Goal: Information Seeking & Learning: Learn about a topic

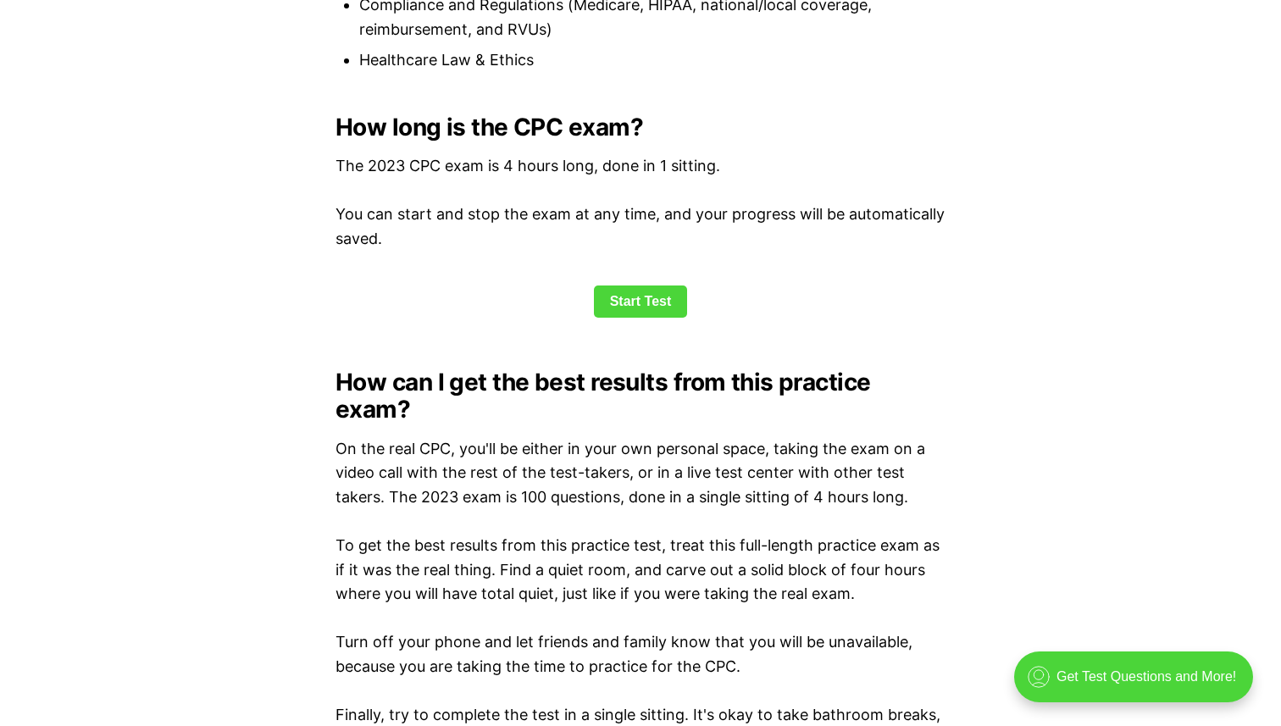
scroll to position [2355, 0]
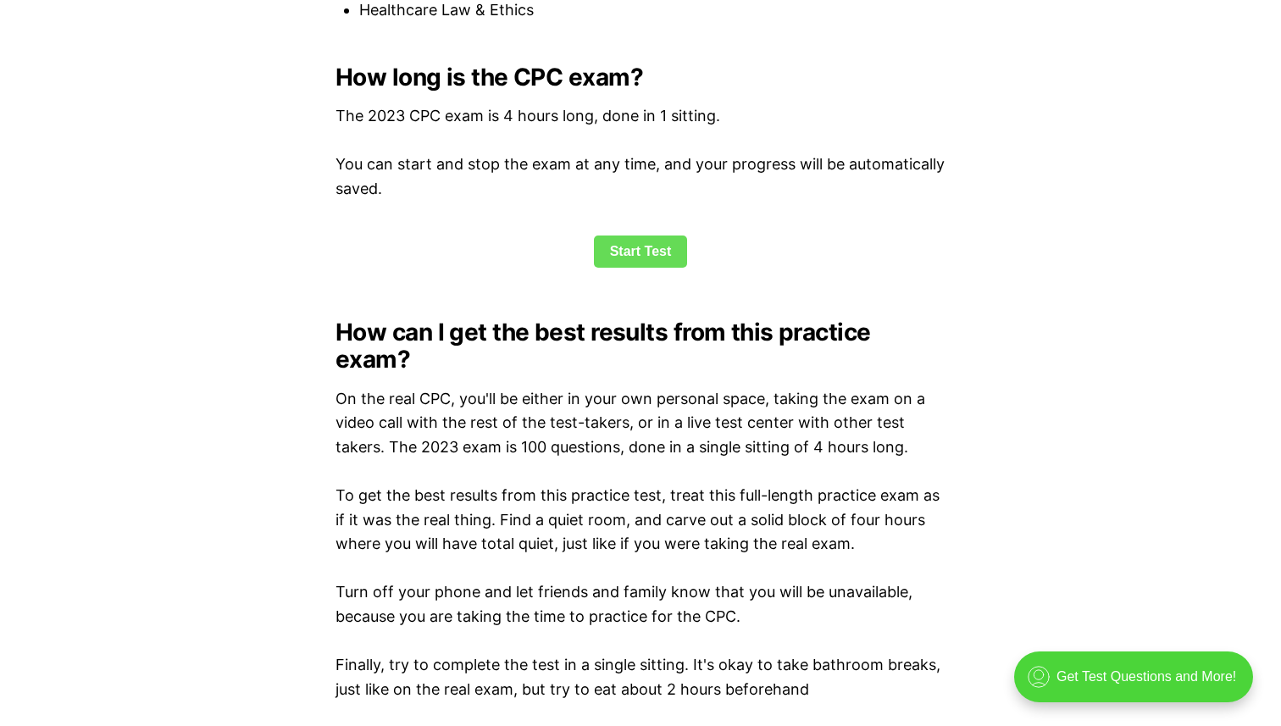
click at [642, 247] on link "Start Test" at bounding box center [641, 252] width 94 height 32
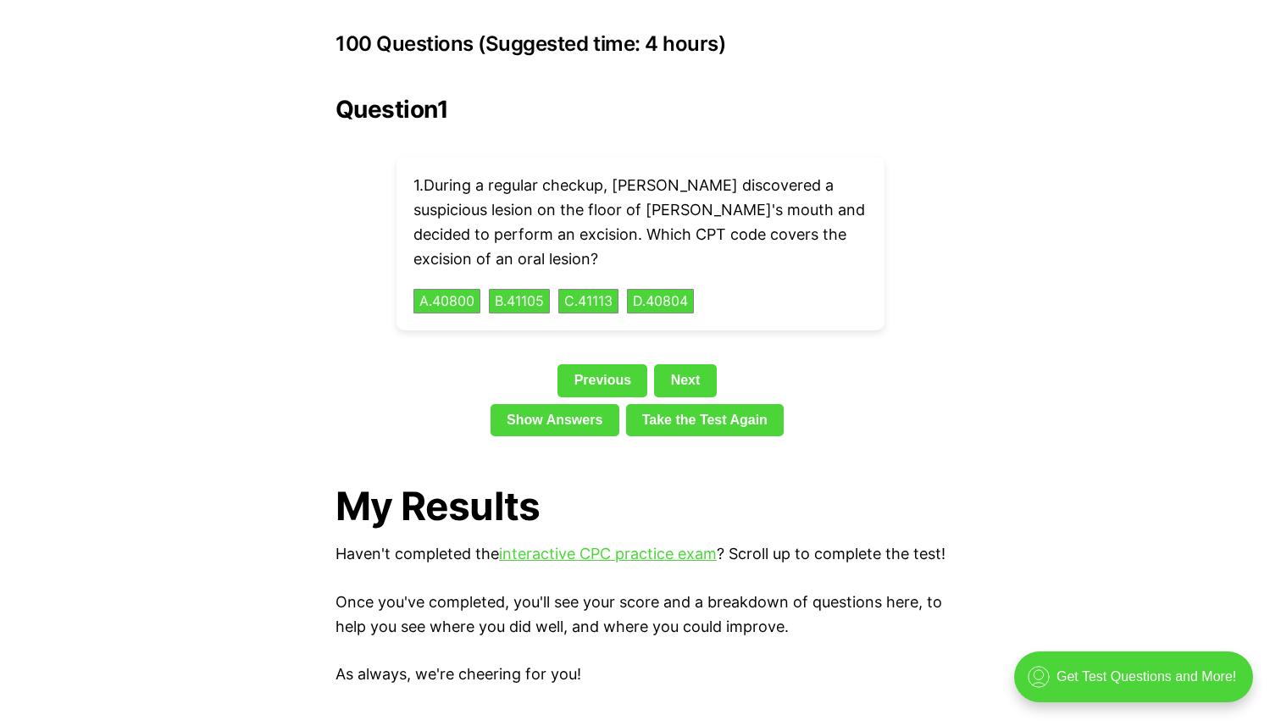
scroll to position [3816, 0]
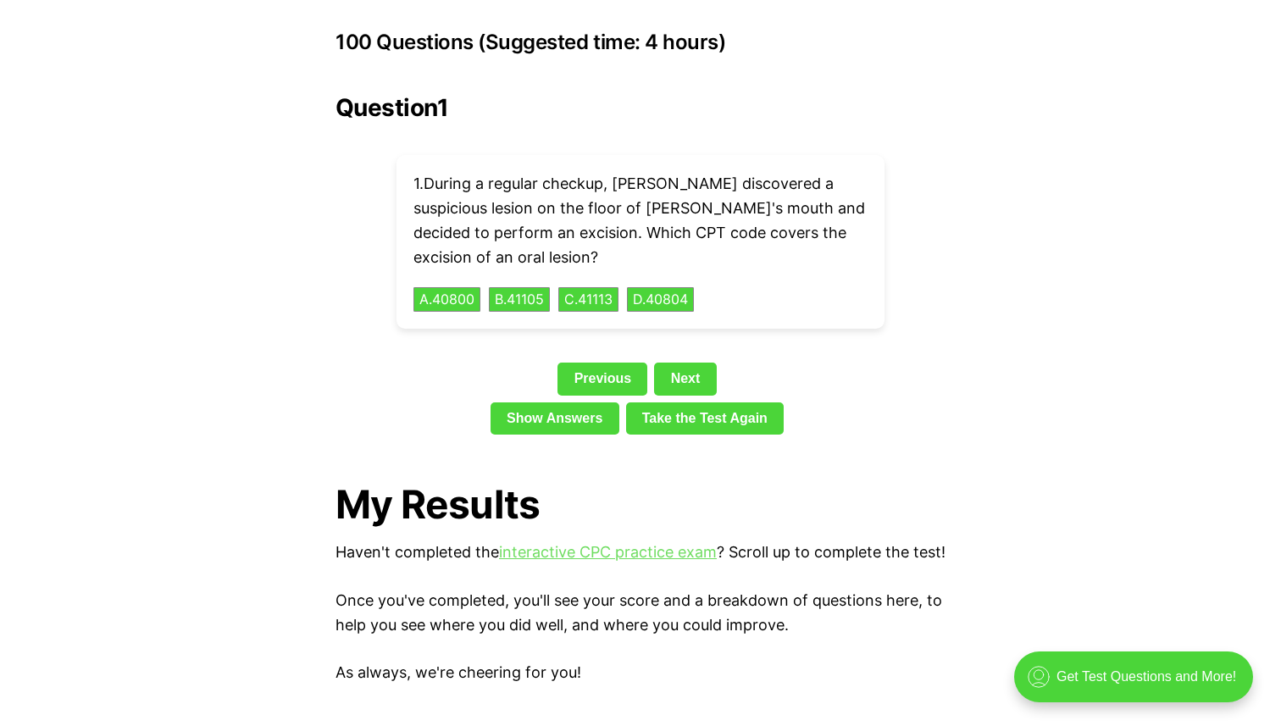
click at [662, 543] on link "interactive CPC practice exam" at bounding box center [608, 552] width 218 height 18
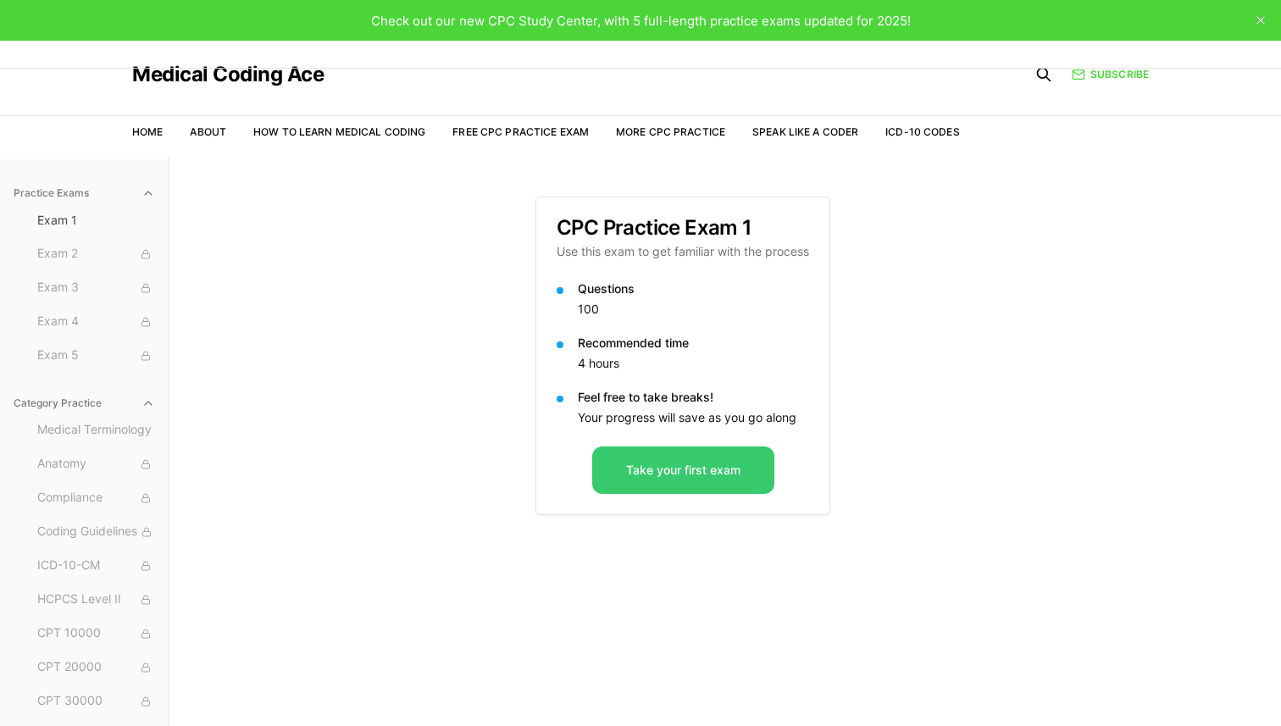
click at [658, 482] on button "Take your first exam" at bounding box center [683, 469] width 182 height 47
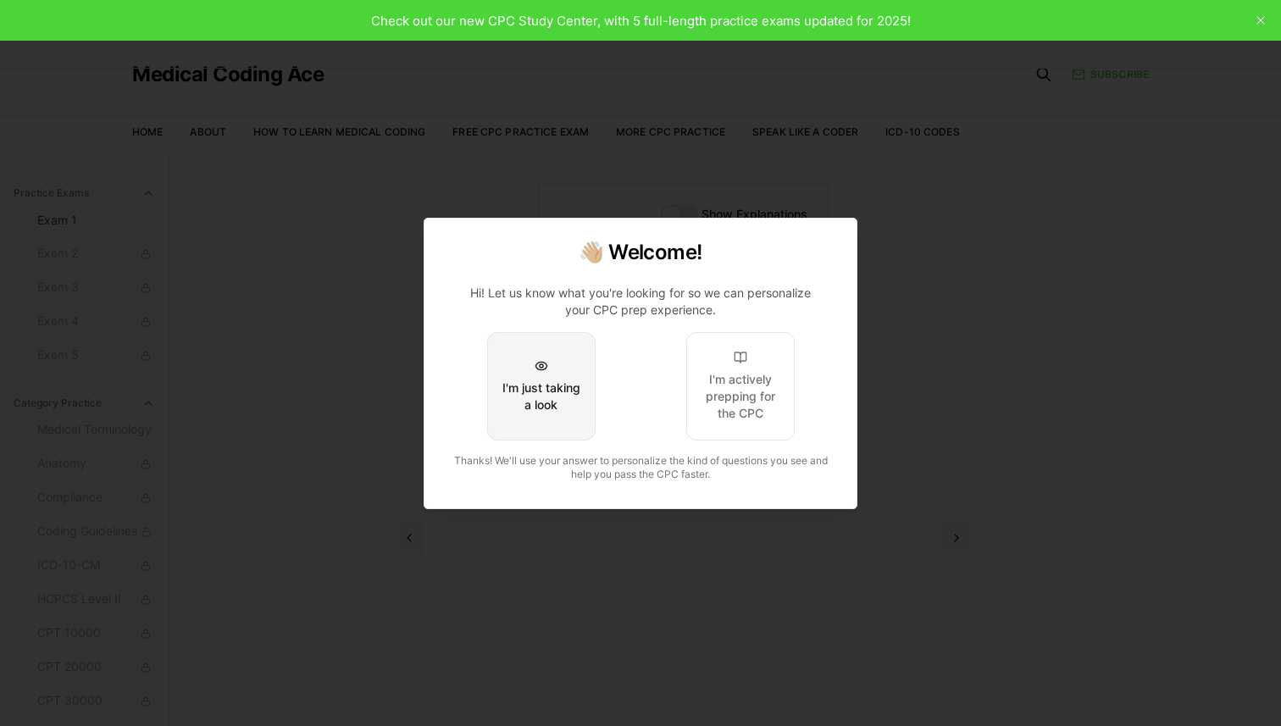
click at [561, 415] on button "I'm just taking a look" at bounding box center [541, 386] width 108 height 108
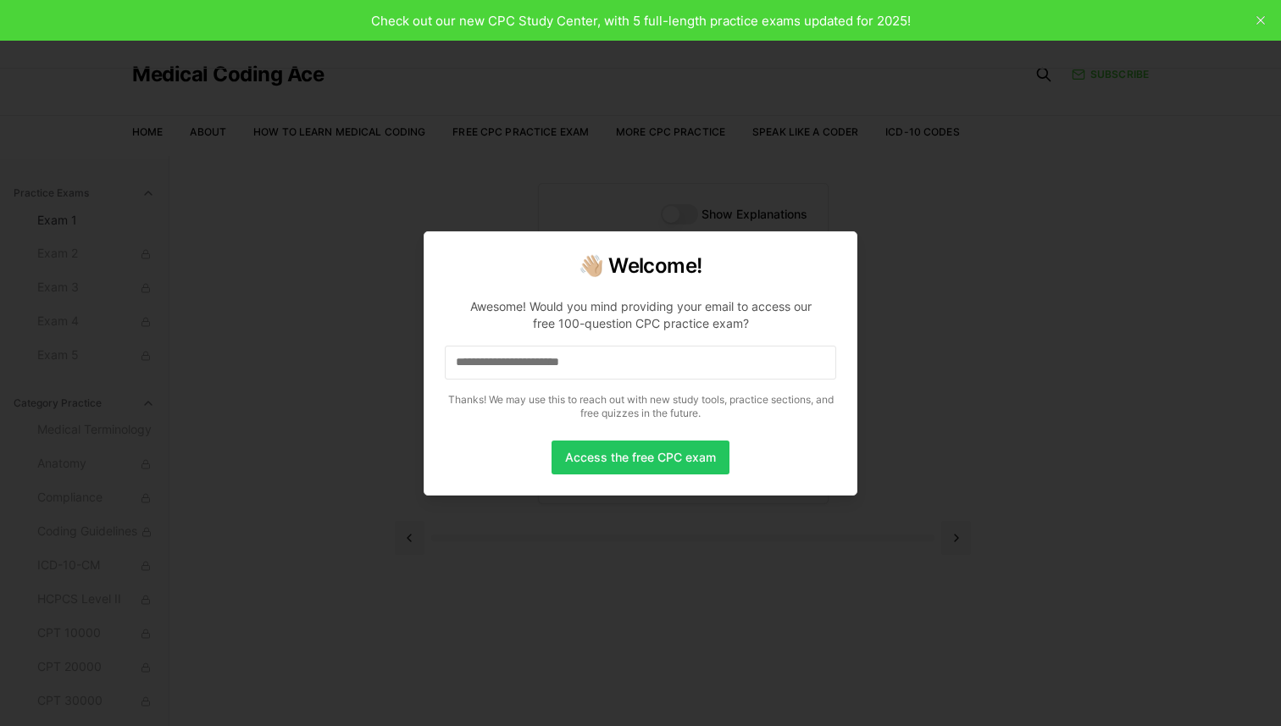
click at [662, 176] on div at bounding box center [640, 363] width 1281 height 726
click at [609, 15] on div at bounding box center [640, 363] width 1281 height 726
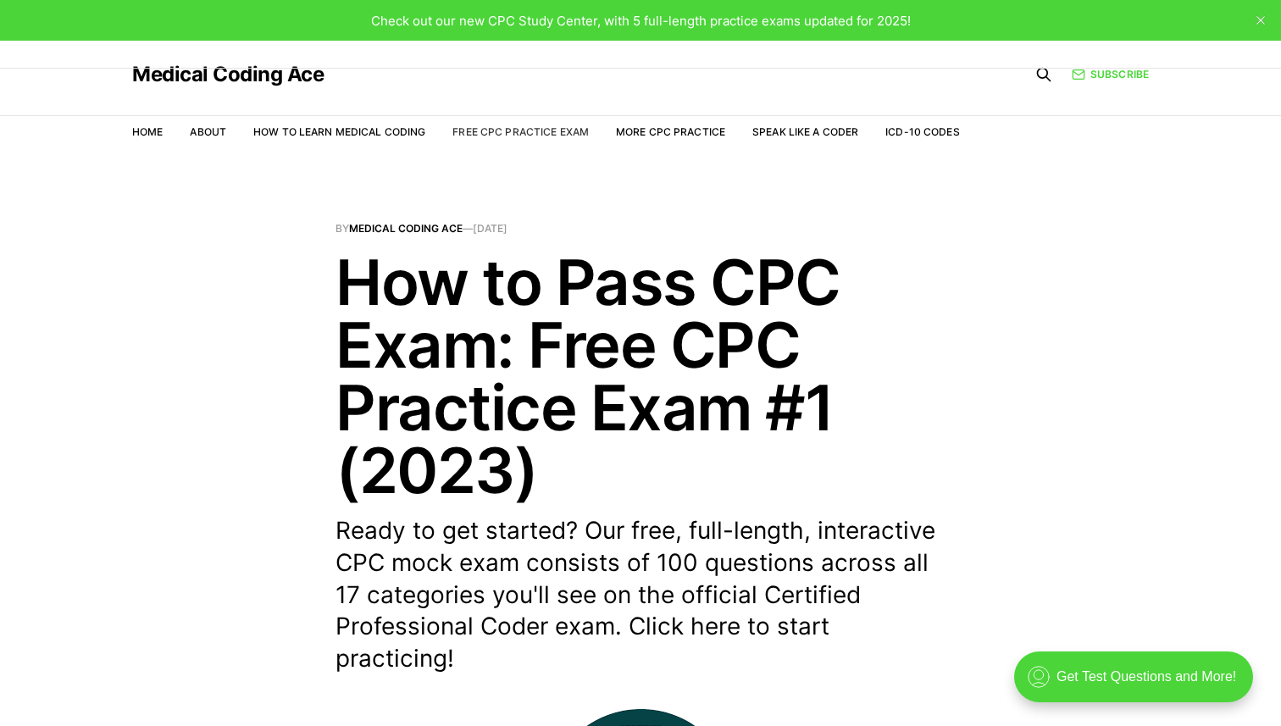
click at [538, 134] on link "Free CPC Practice Exam" at bounding box center [520, 131] width 136 height 13
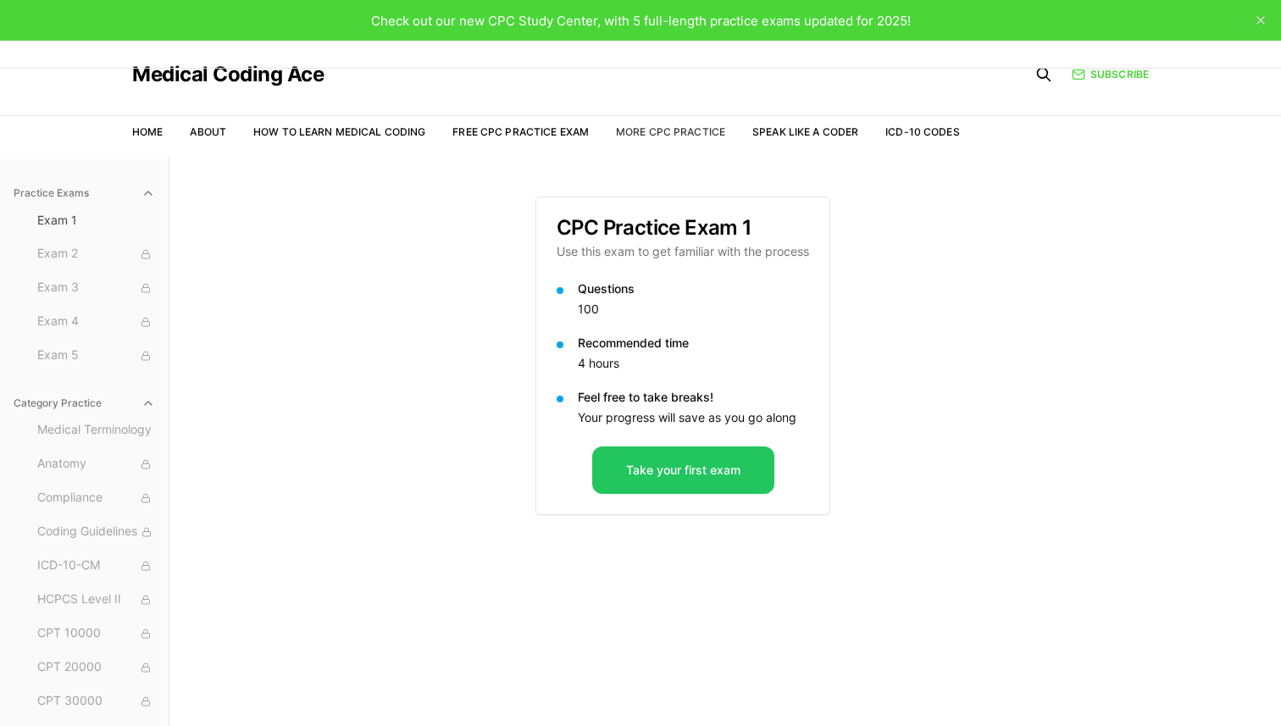
click at [661, 131] on link "More CPC Practice" at bounding box center [670, 131] width 109 height 13
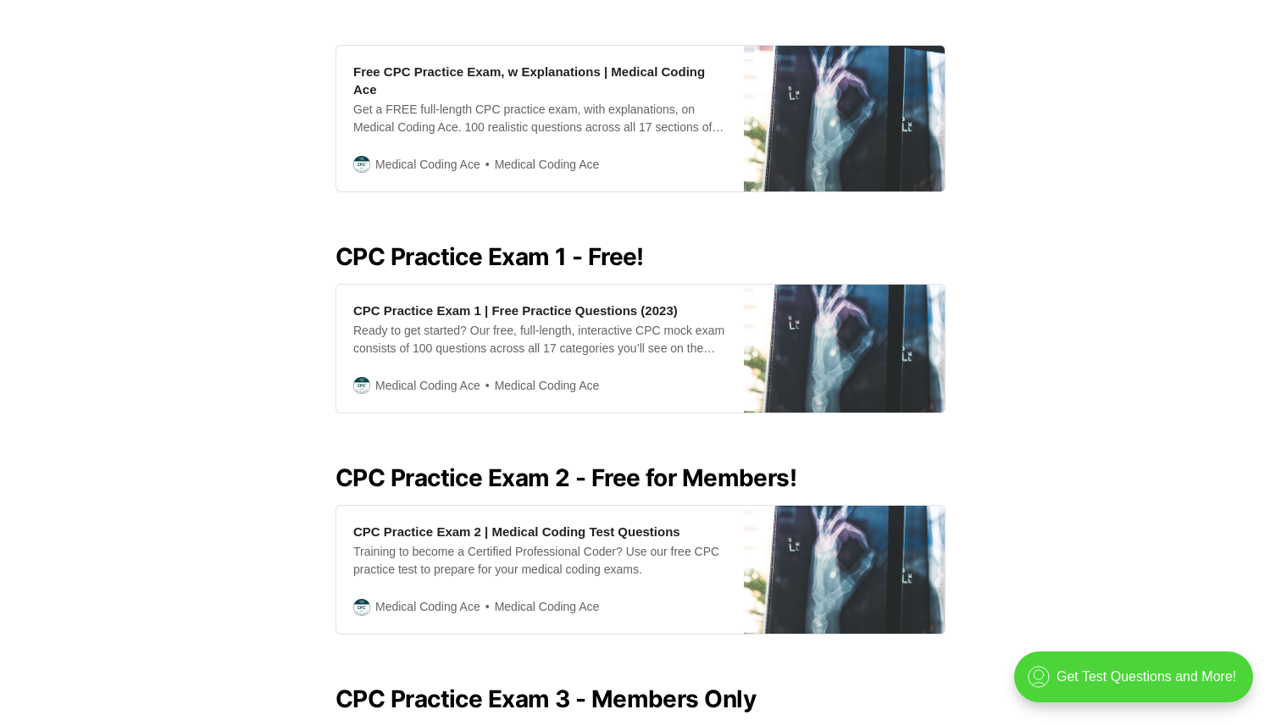
scroll to position [625, 0]
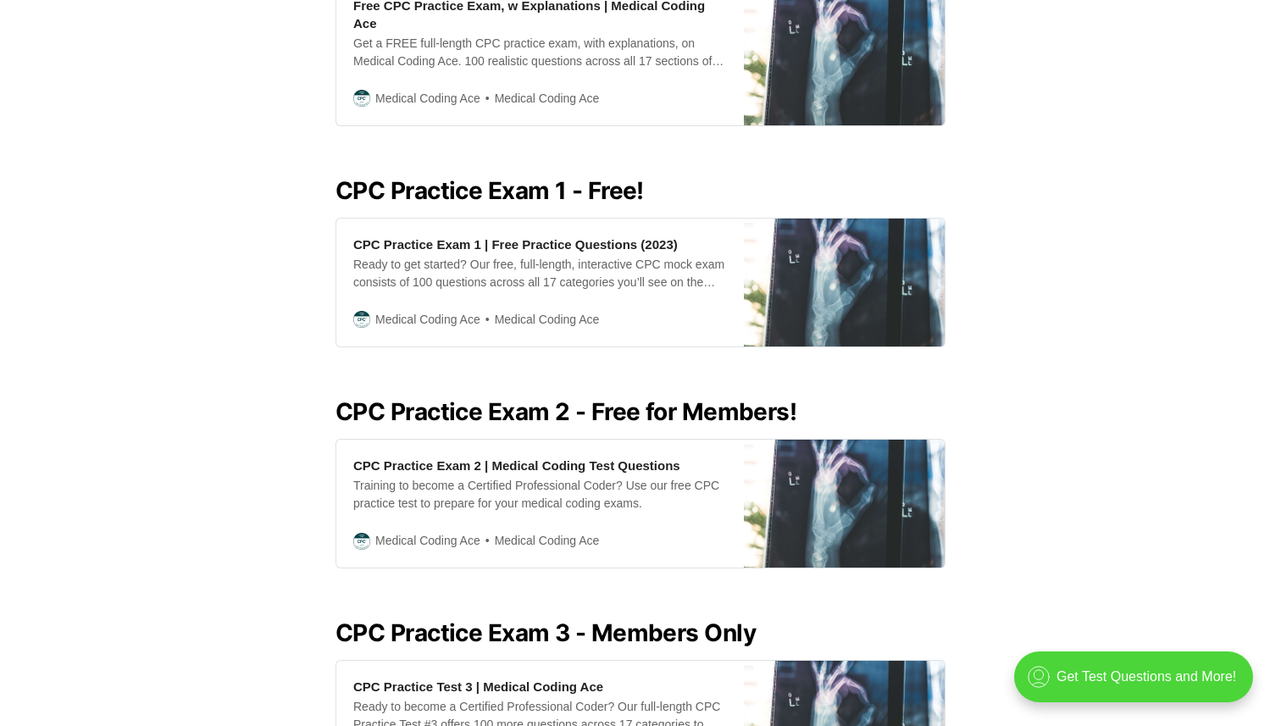
click at [532, 191] on h2 "CPC Practice Exam 1 - Free!" at bounding box center [640, 190] width 610 height 27
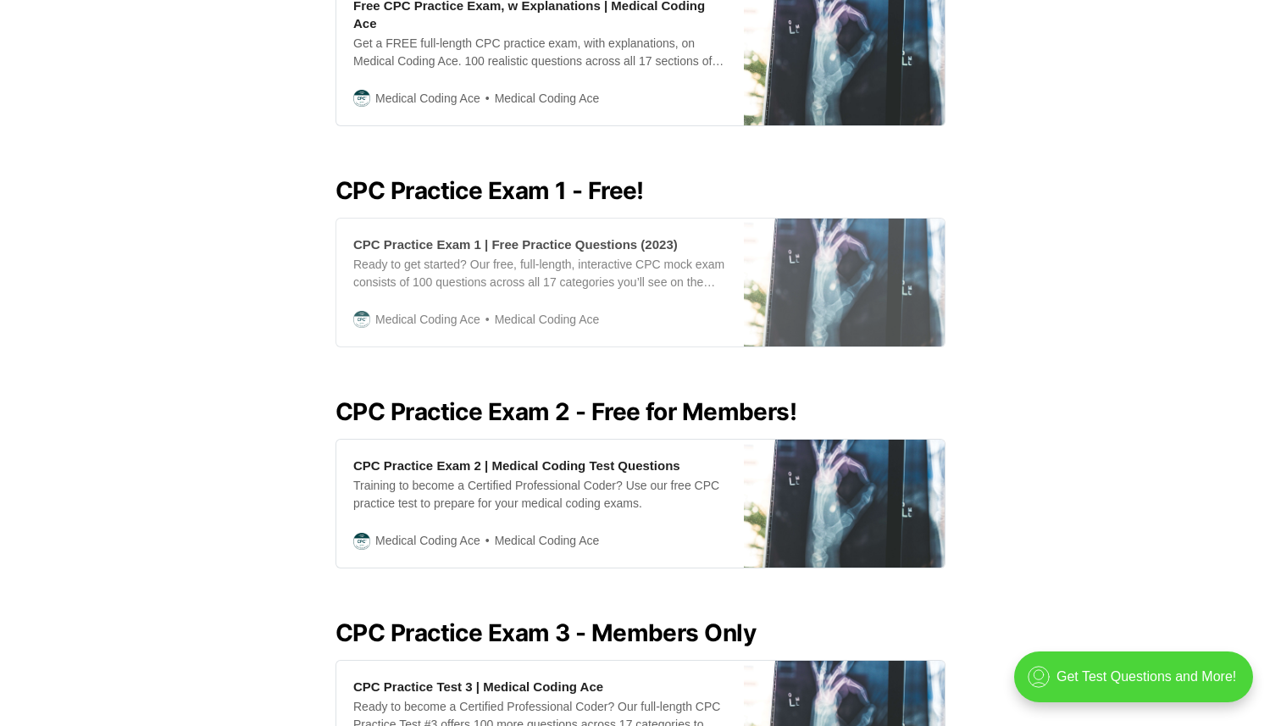
click at [516, 251] on div "CPC Practice Exam 1 | Free Practice Questions (2023)" at bounding box center [515, 245] width 324 height 18
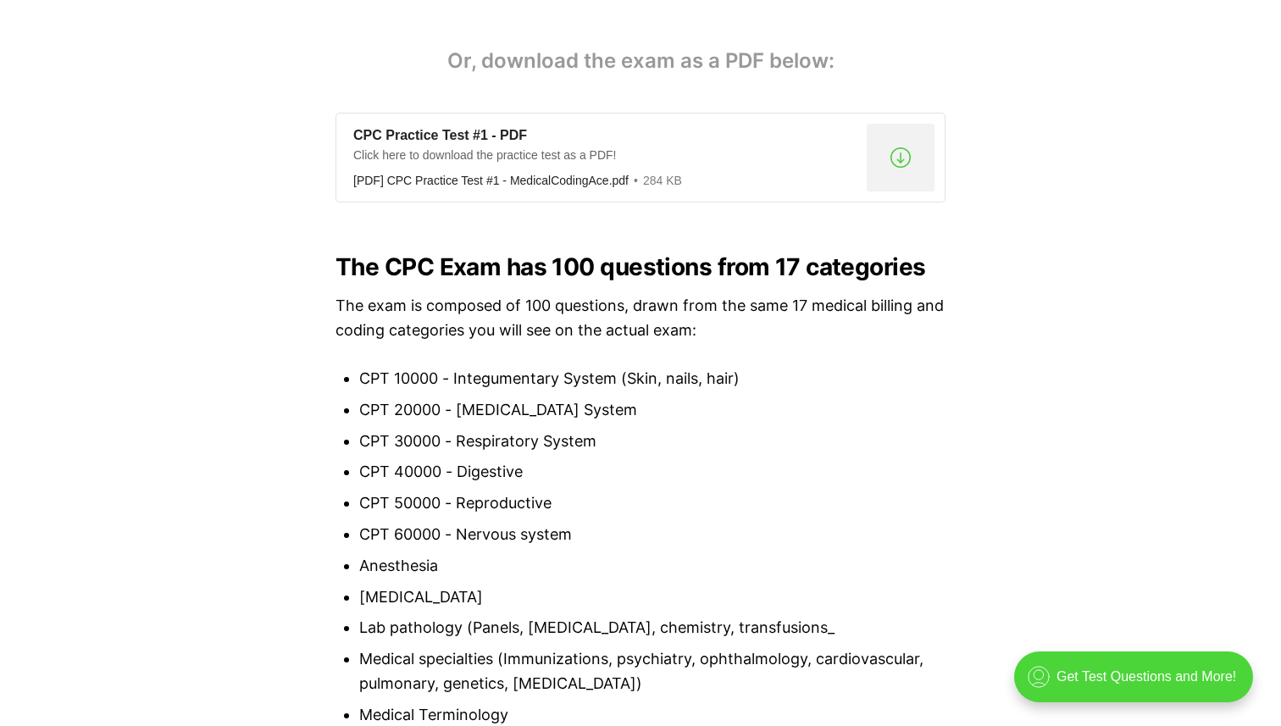
scroll to position [1311, 0]
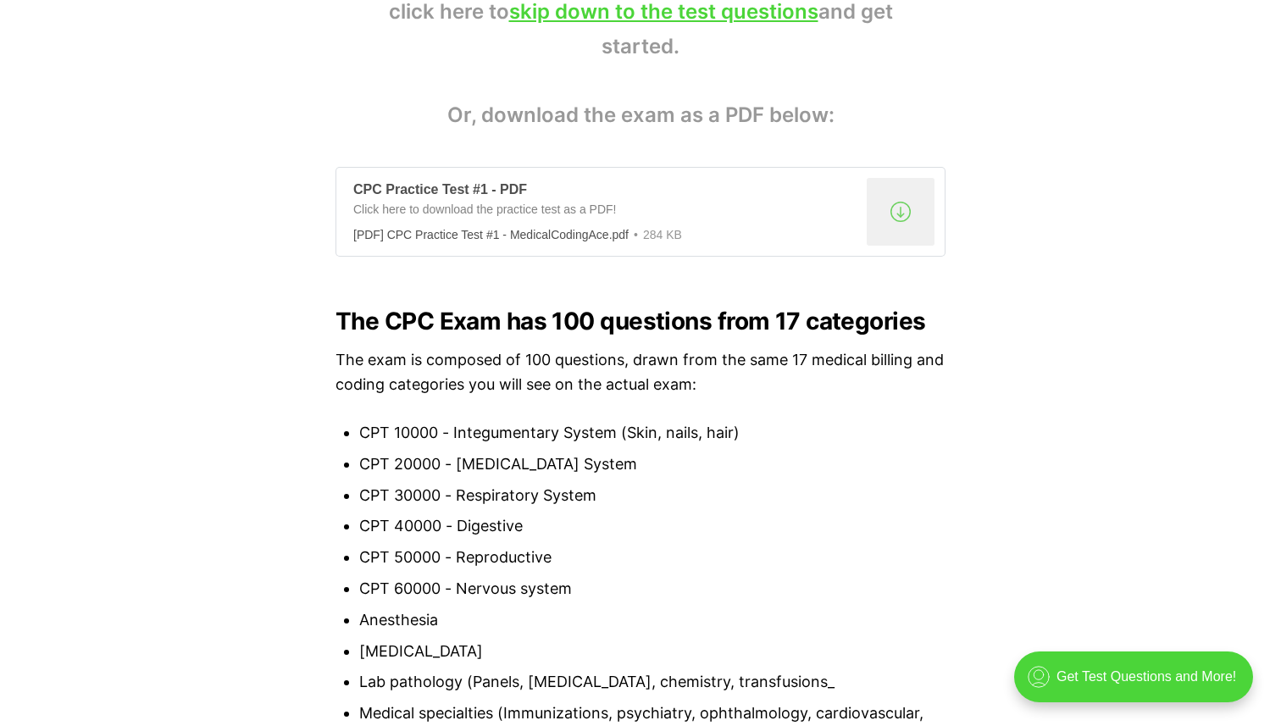
click at [905, 219] on div ".a{fill:none;stroke:currentColor;stroke-linecap:round;stroke-linejoin:round;str…" at bounding box center [901, 212] width 68 height 68
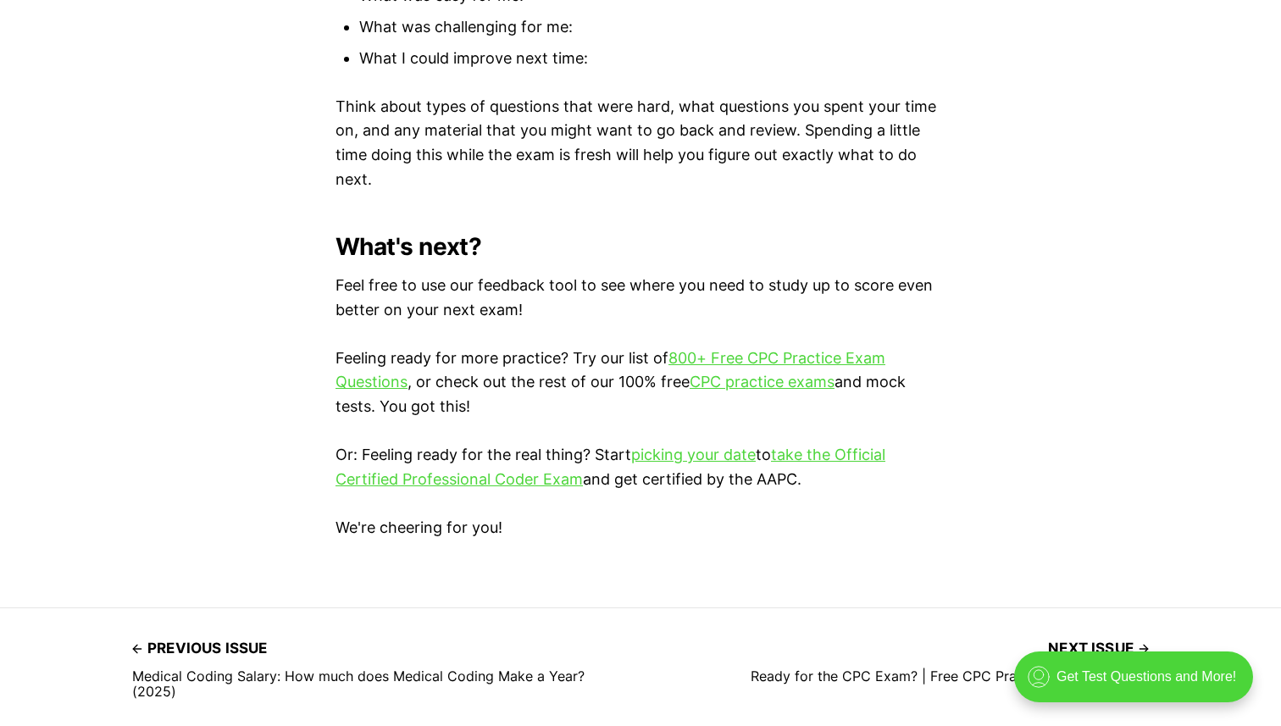
scroll to position [4883, 0]
